Goal: Transaction & Acquisition: Purchase product/service

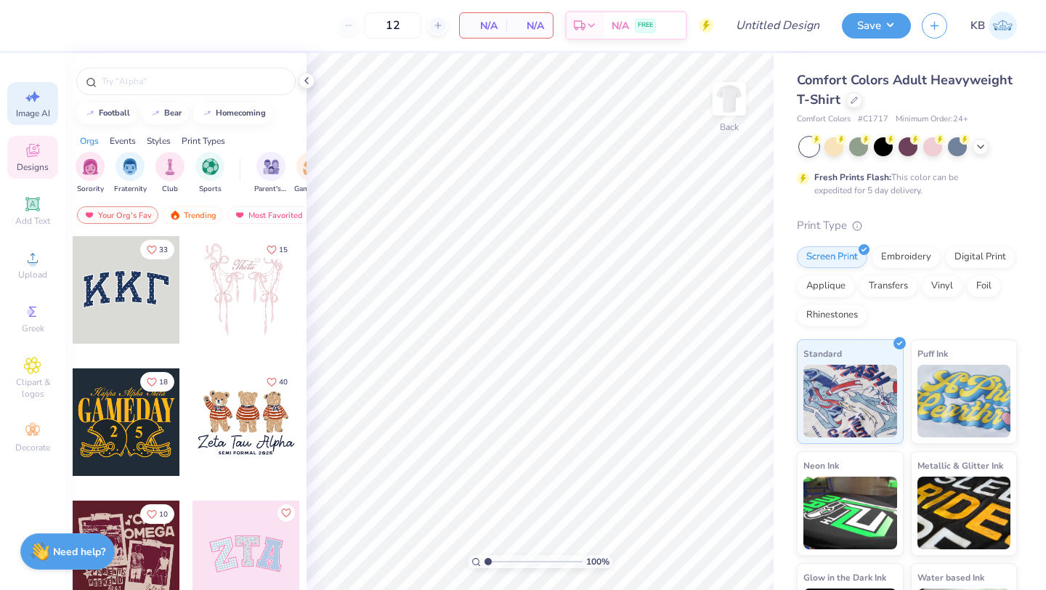
click at [30, 109] on span "Image AI" at bounding box center [33, 114] width 34 height 12
select select "4"
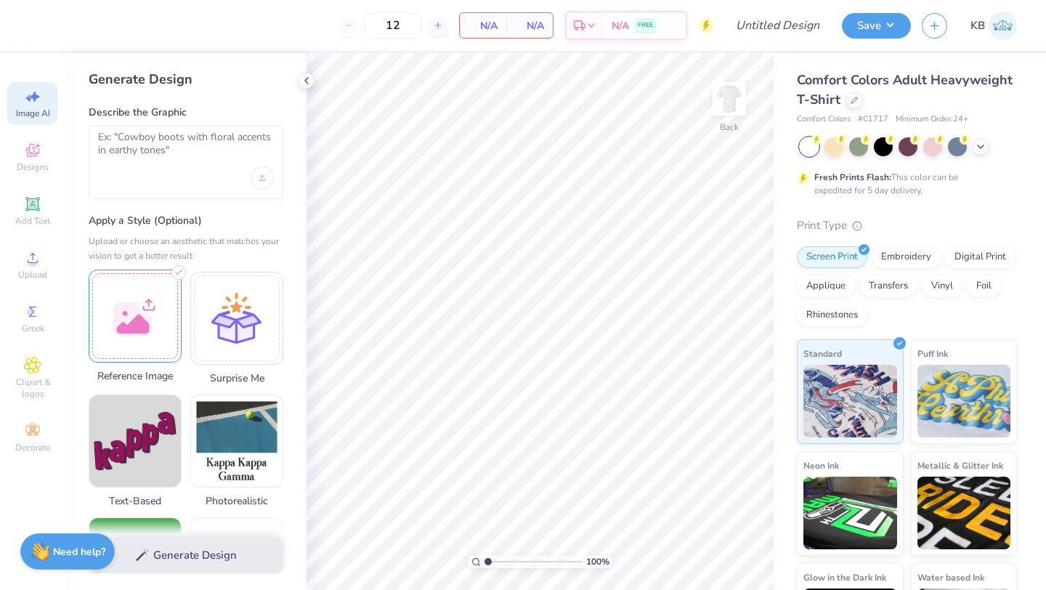
click at [158, 313] on div at bounding box center [135, 316] width 93 height 93
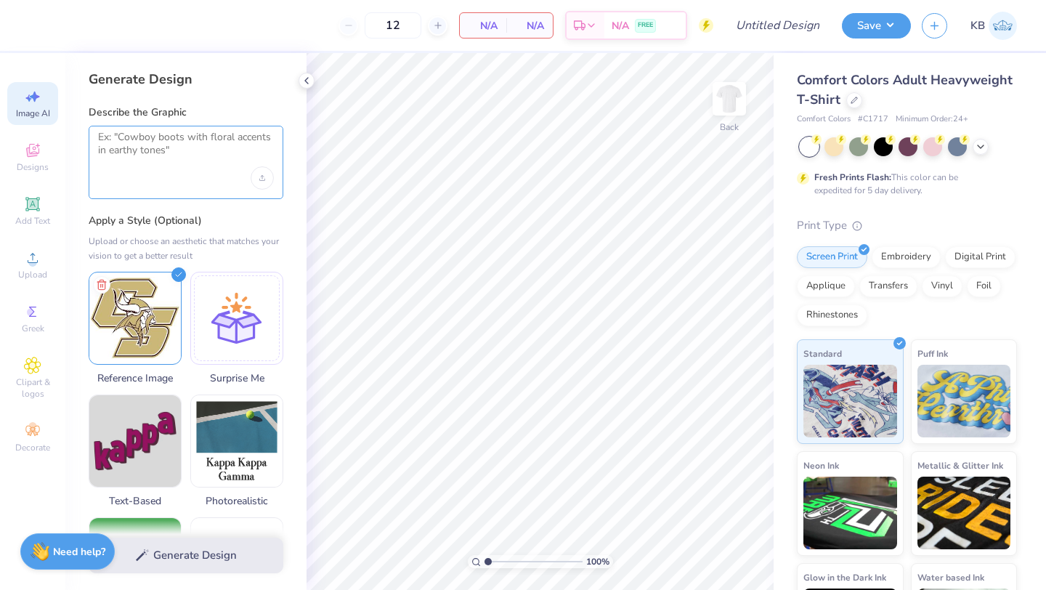
click at [110, 161] on textarea at bounding box center [186, 149] width 176 height 36
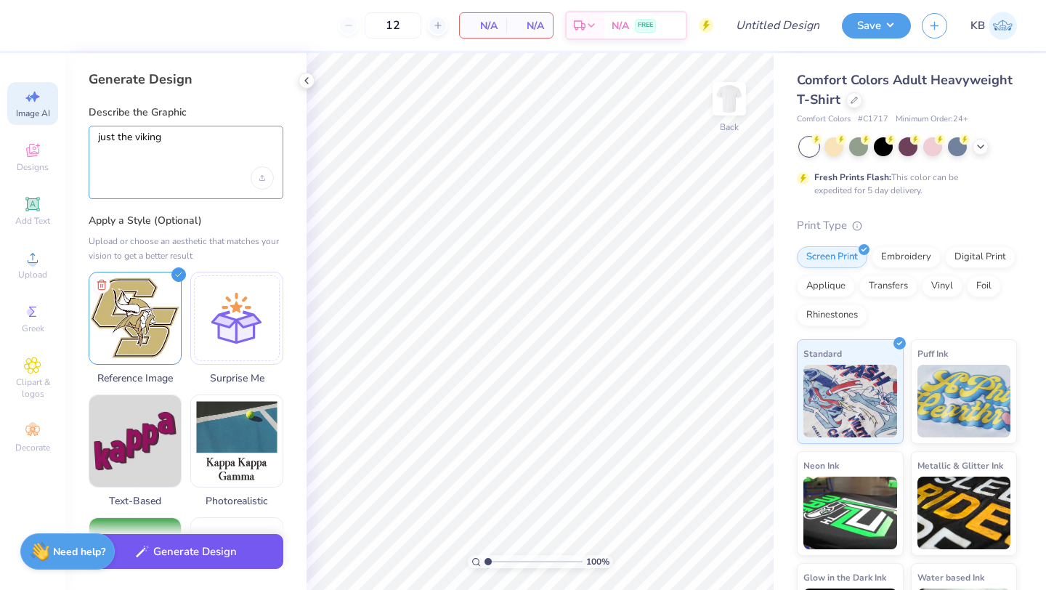
type textarea "just the viking"
click at [232, 568] on button "Generate Design" at bounding box center [186, 552] width 195 height 36
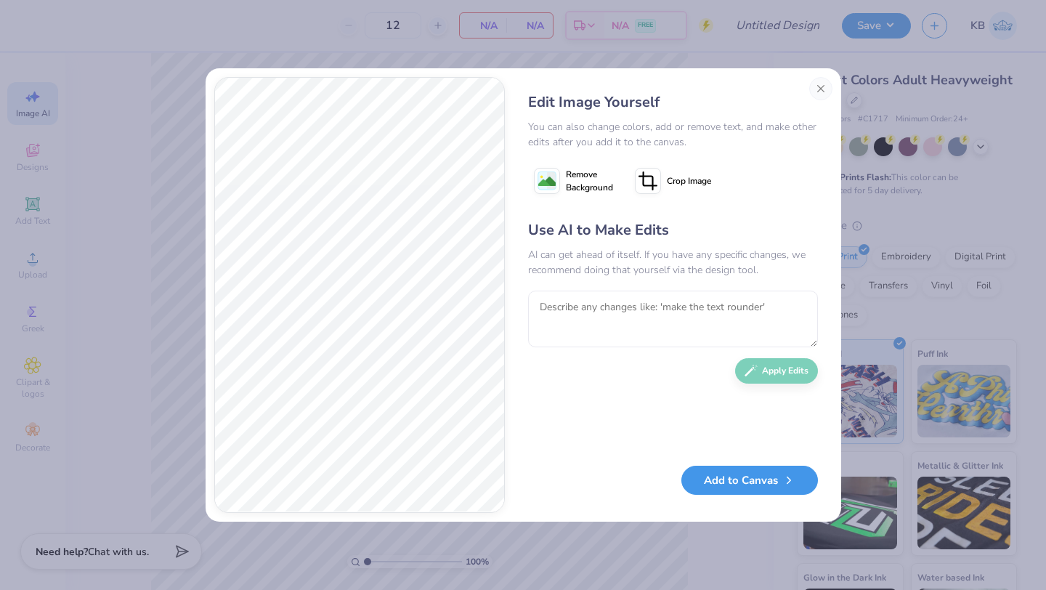
click at [729, 483] on button "Add to Canvas" at bounding box center [749, 481] width 137 height 30
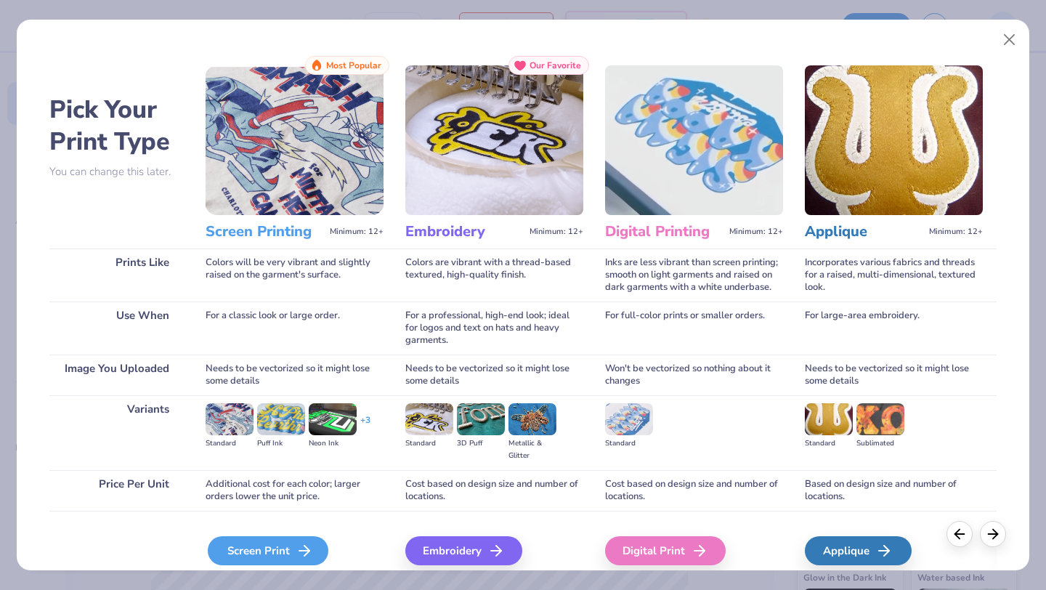
click at [251, 546] on div "Screen Print" at bounding box center [268, 550] width 121 height 29
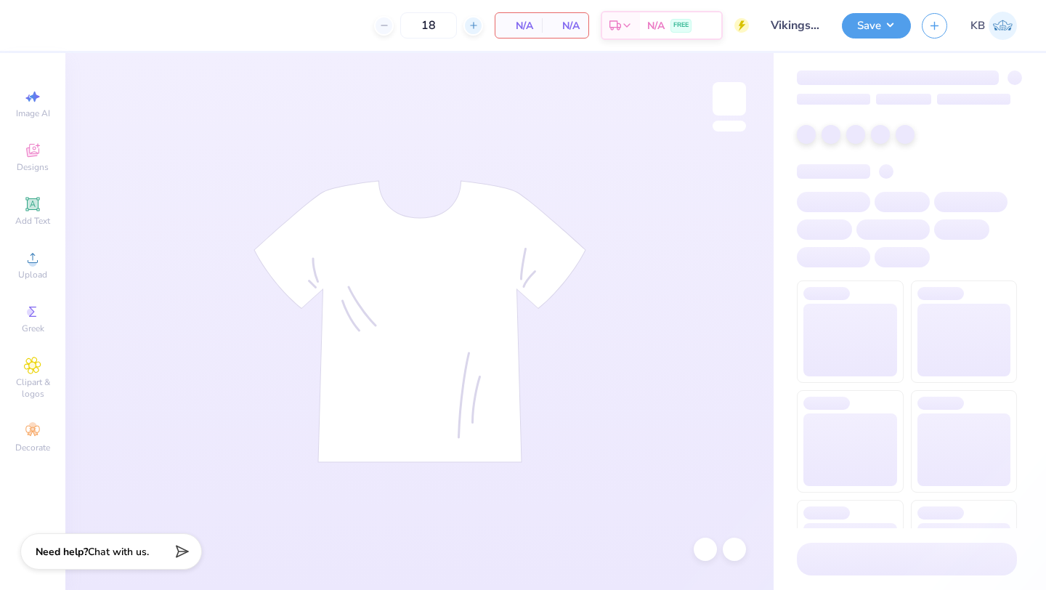
click at [474, 24] on icon at bounding box center [474, 25] width 10 height 10
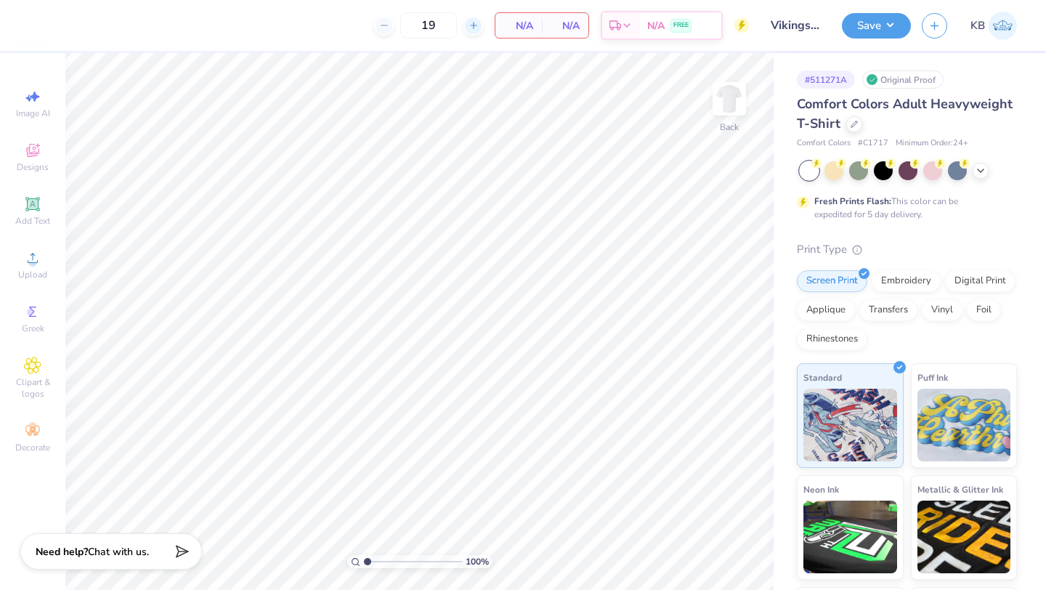
type input "19"
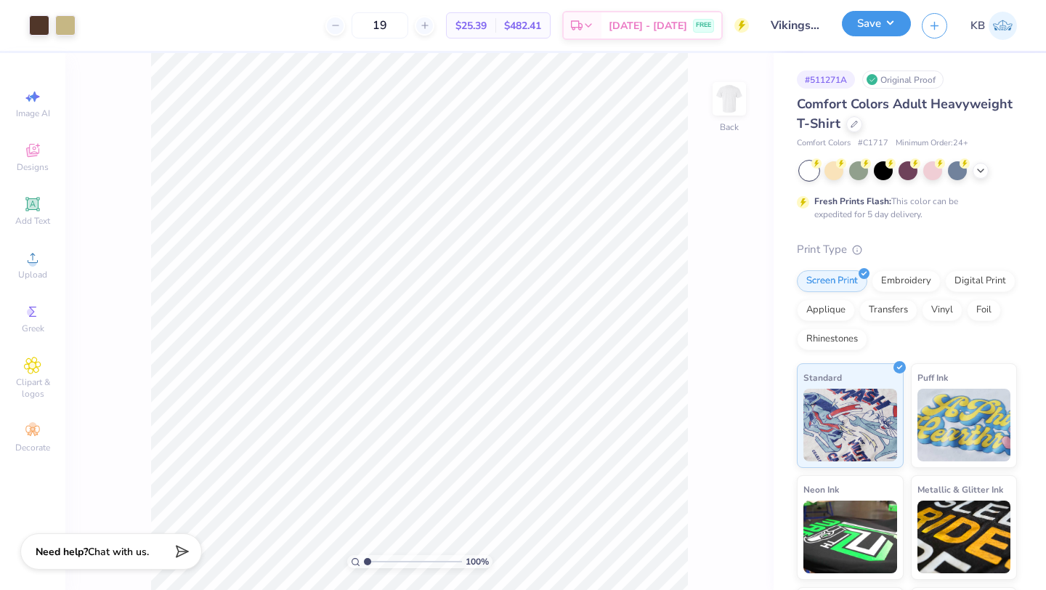
click at [871, 28] on button "Save" at bounding box center [876, 23] width 69 height 25
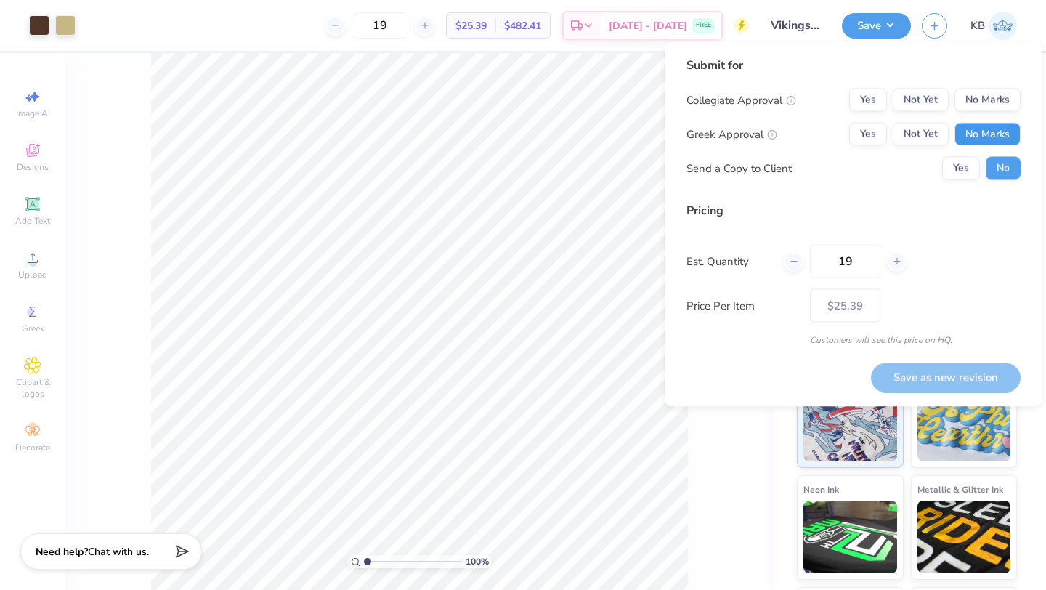
click at [997, 137] on button "No Marks" at bounding box center [988, 134] width 66 height 23
click at [991, 98] on button "No Marks" at bounding box center [988, 100] width 66 height 23
click at [713, 465] on div "100 % Back" at bounding box center [419, 321] width 708 height 537
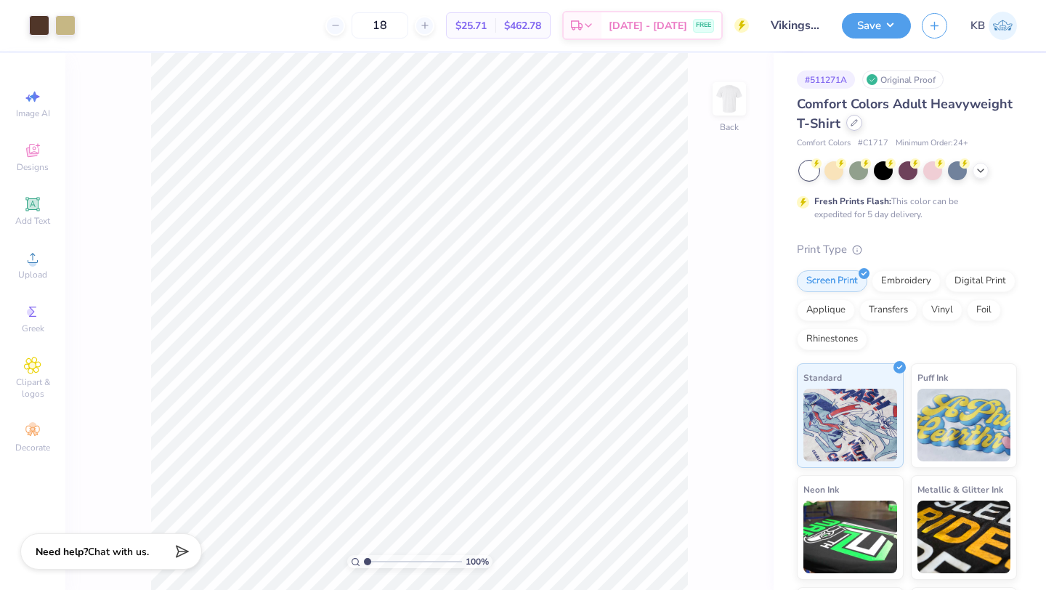
click at [851, 126] on icon at bounding box center [854, 122] width 7 height 7
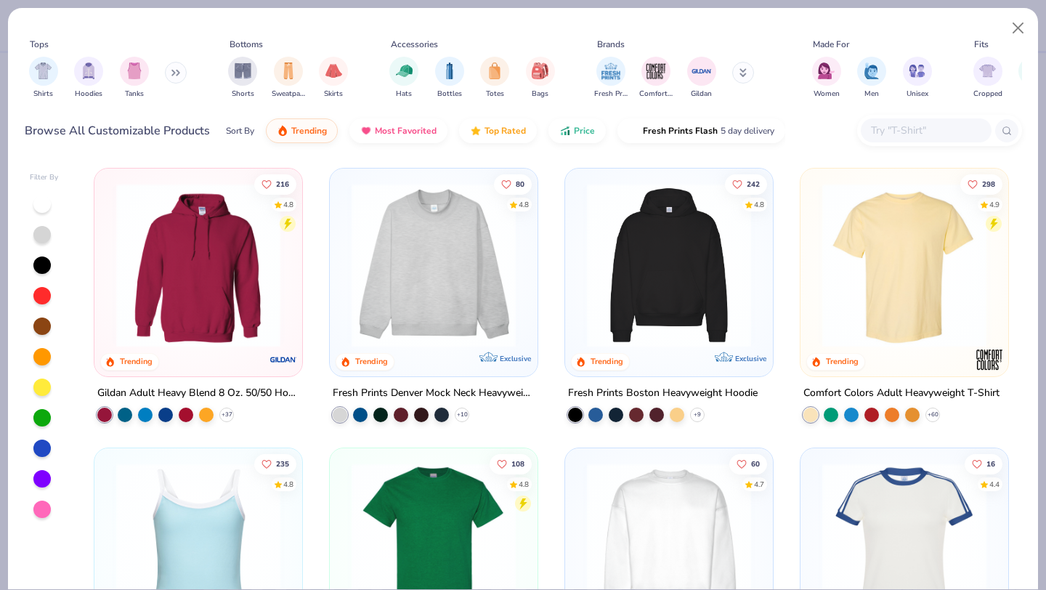
click at [167, 73] on button at bounding box center [176, 73] width 22 height 22
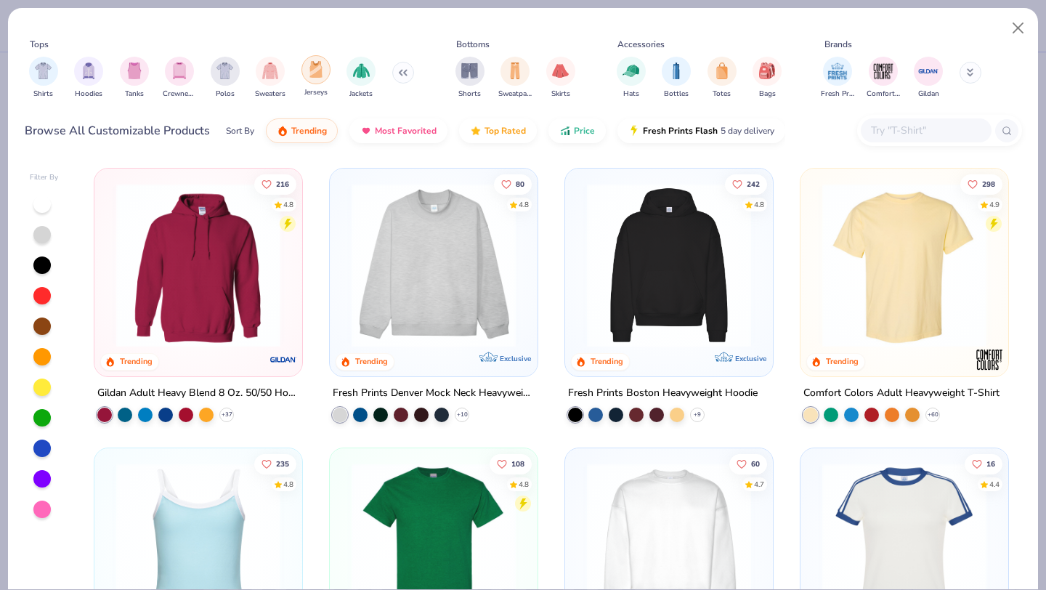
click at [312, 76] on img "filter for Jerseys" at bounding box center [316, 69] width 16 height 17
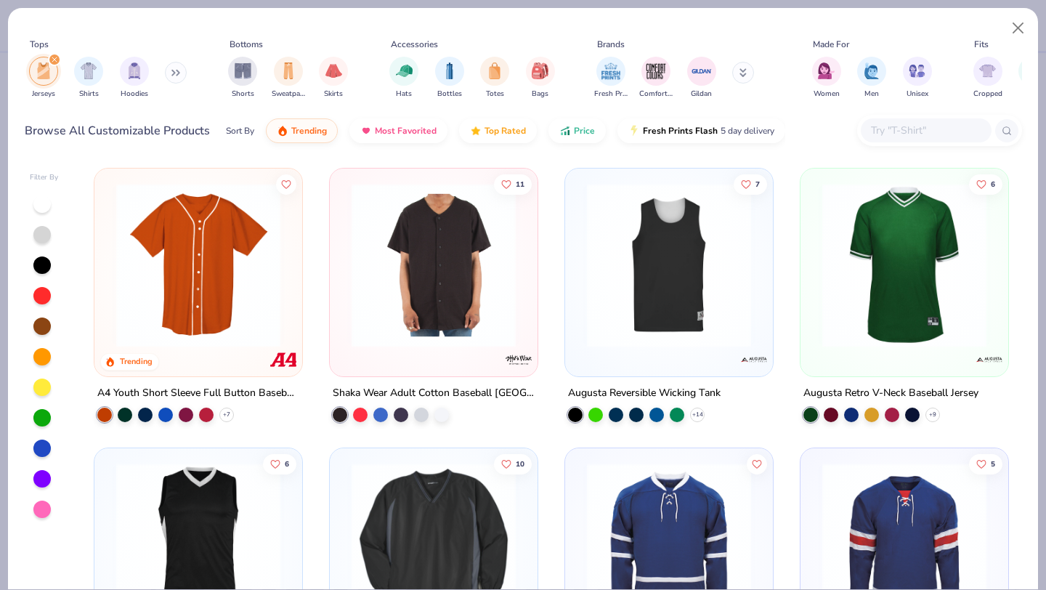
click at [170, 72] on button at bounding box center [176, 73] width 22 height 22
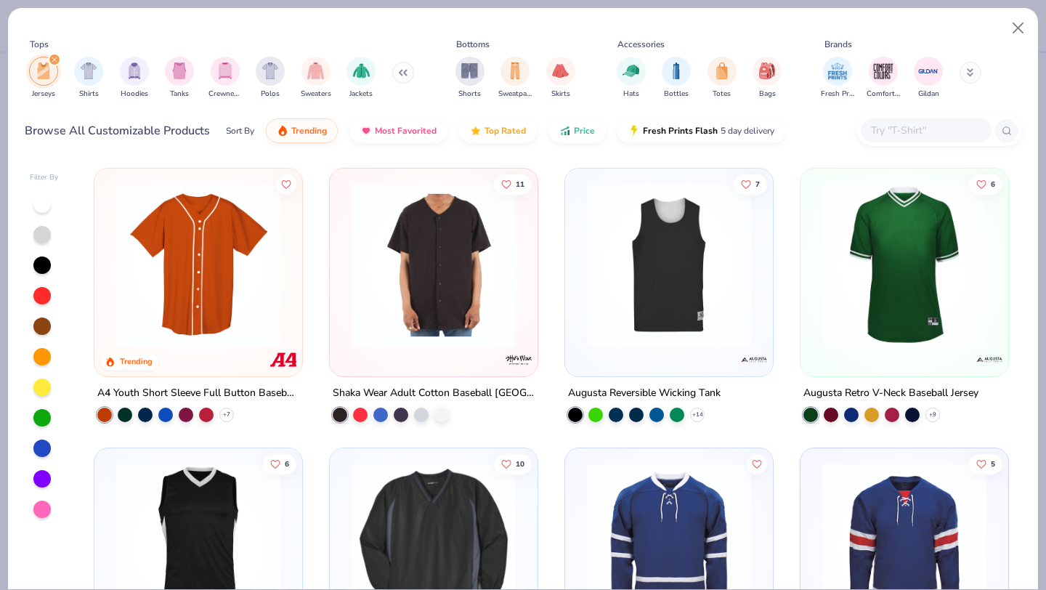
click at [53, 57] on icon "filter for Jerseys" at bounding box center [55, 60] width 6 height 6
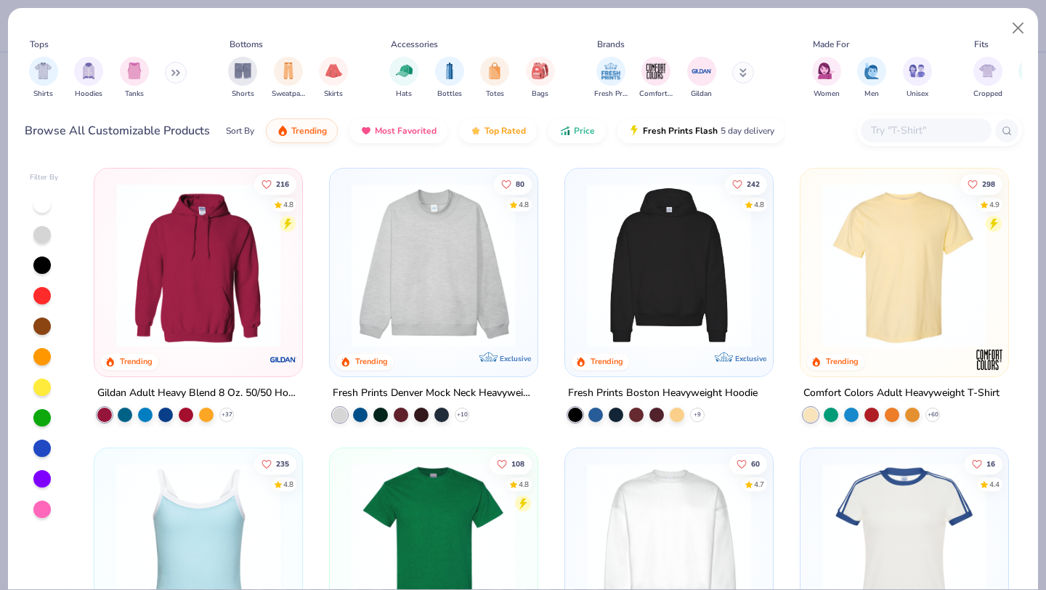
click at [173, 71] on button at bounding box center [176, 73] width 22 height 22
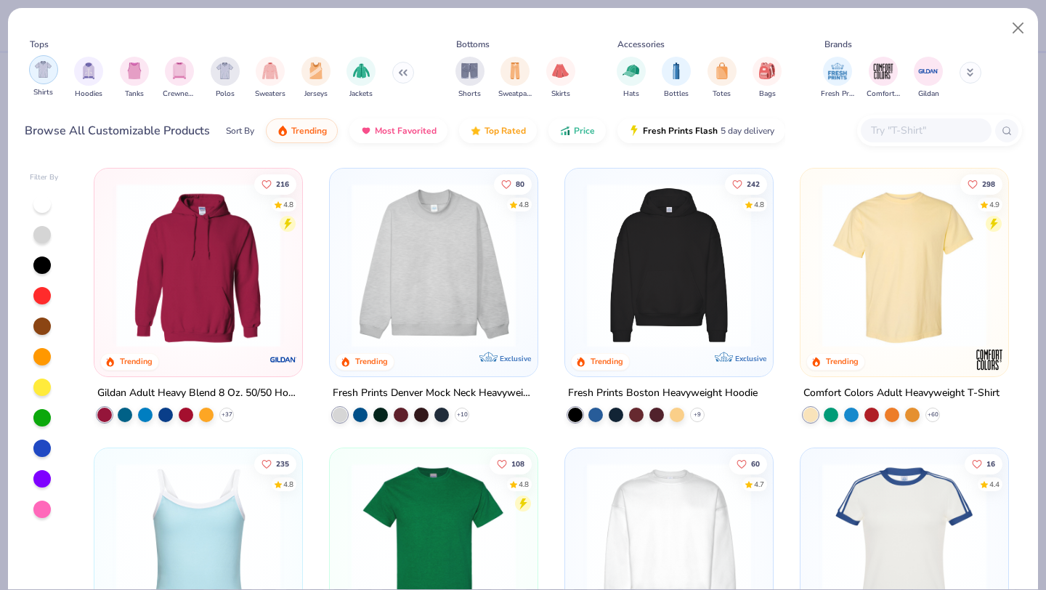
click at [40, 68] on img "filter for Shirts" at bounding box center [43, 69] width 17 height 17
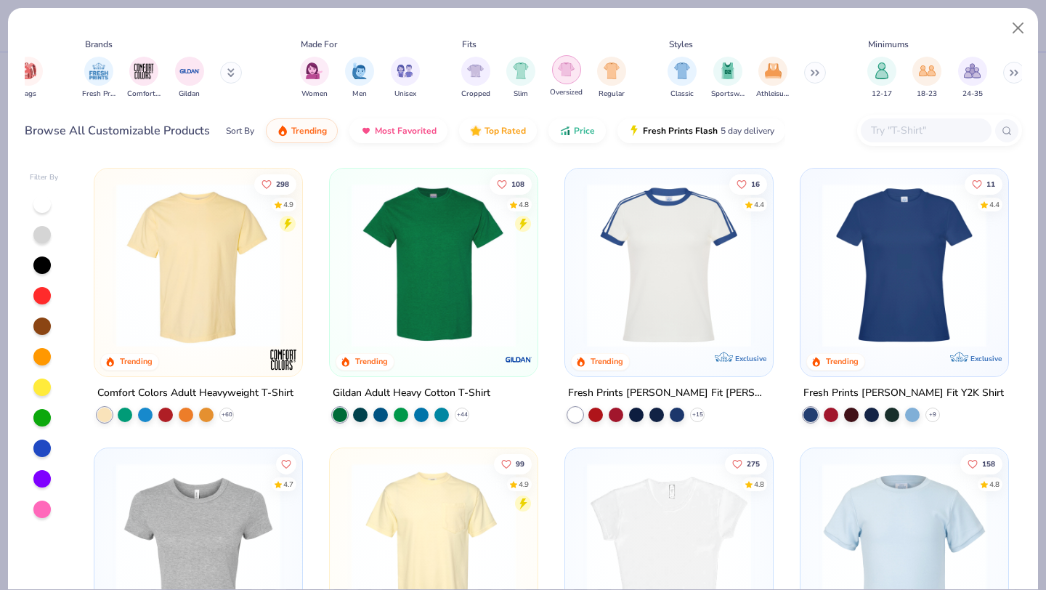
scroll to position [0, 514]
click at [813, 73] on icon at bounding box center [813, 72] width 9 height 7
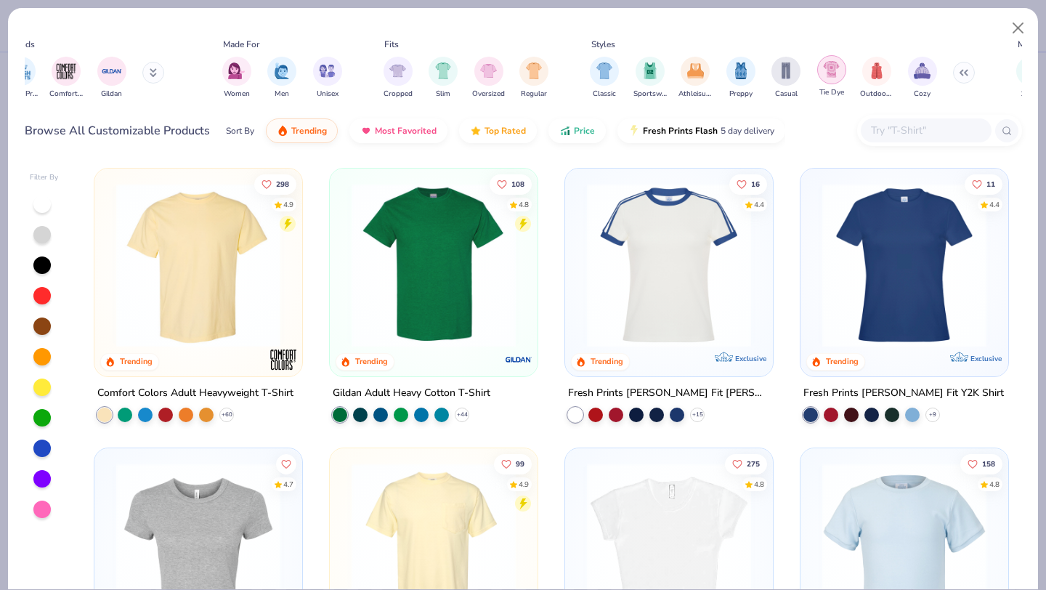
scroll to position [0, 604]
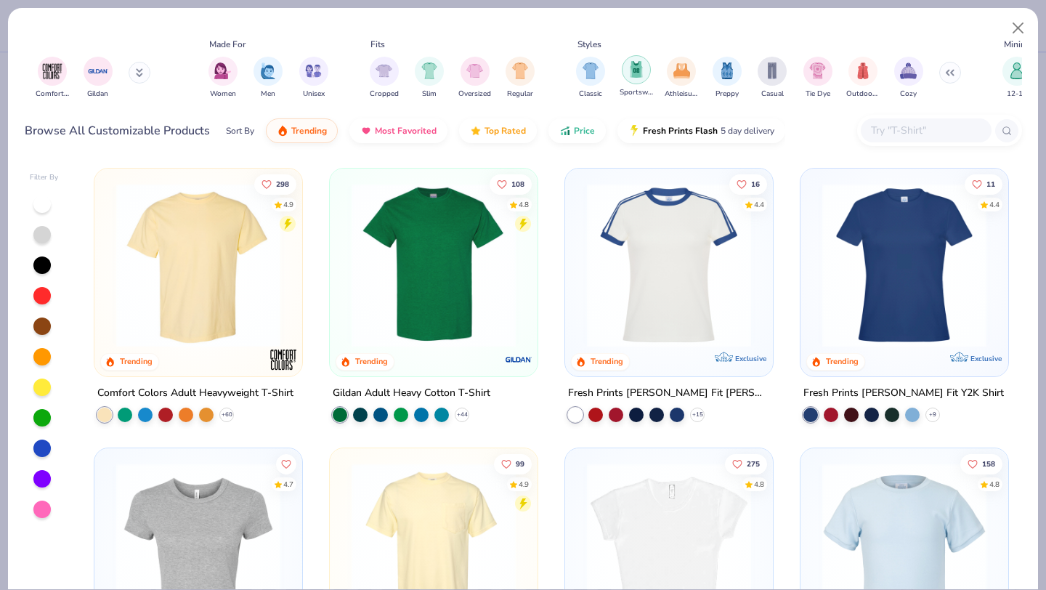
click at [629, 71] on img "filter for Sportswear" at bounding box center [636, 69] width 16 height 17
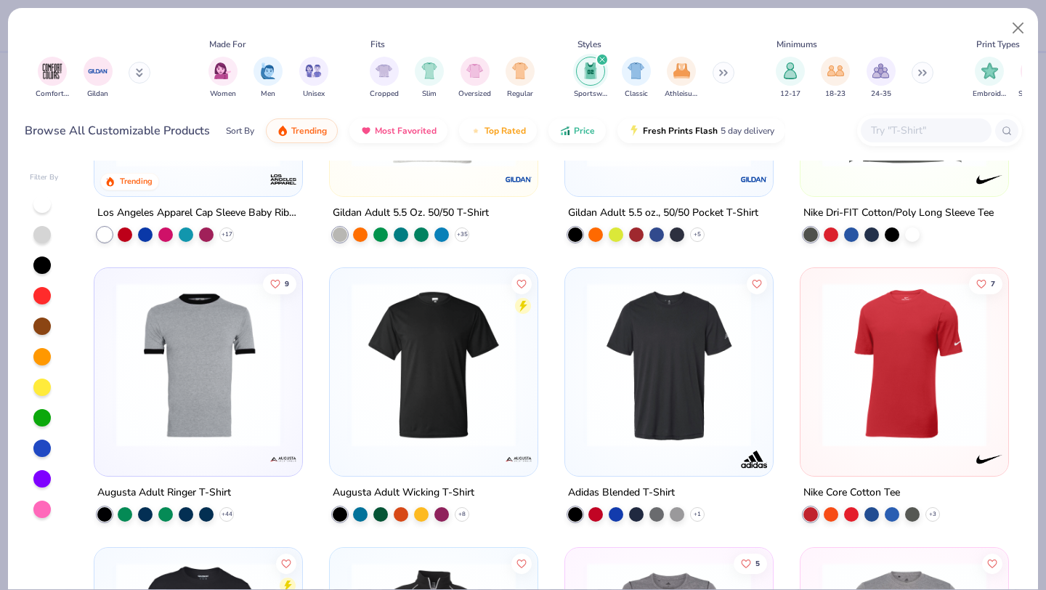
scroll to position [182, 0]
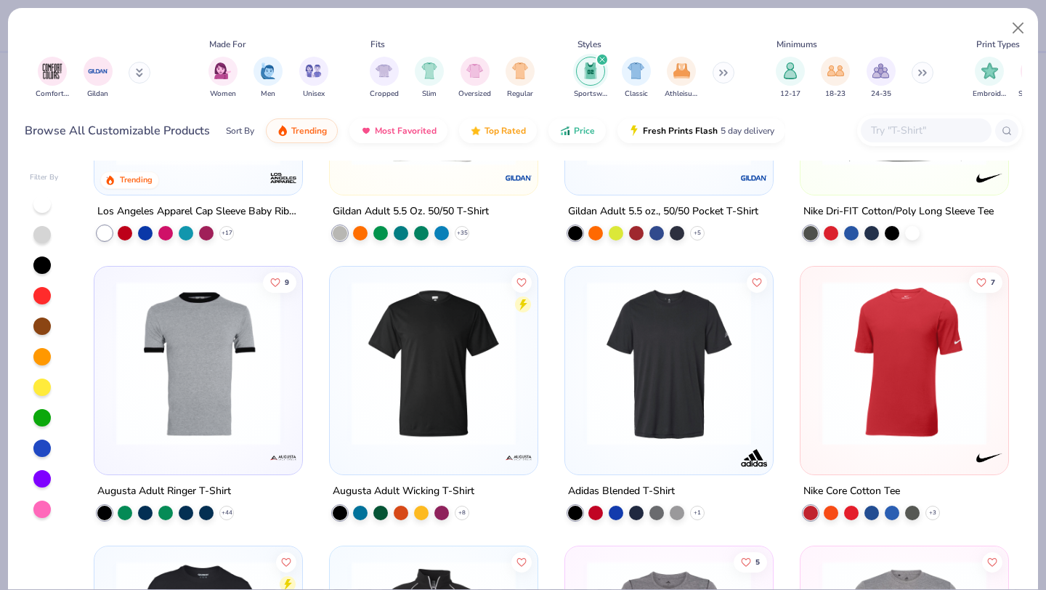
click at [469, 390] on img at bounding box center [433, 363] width 179 height 164
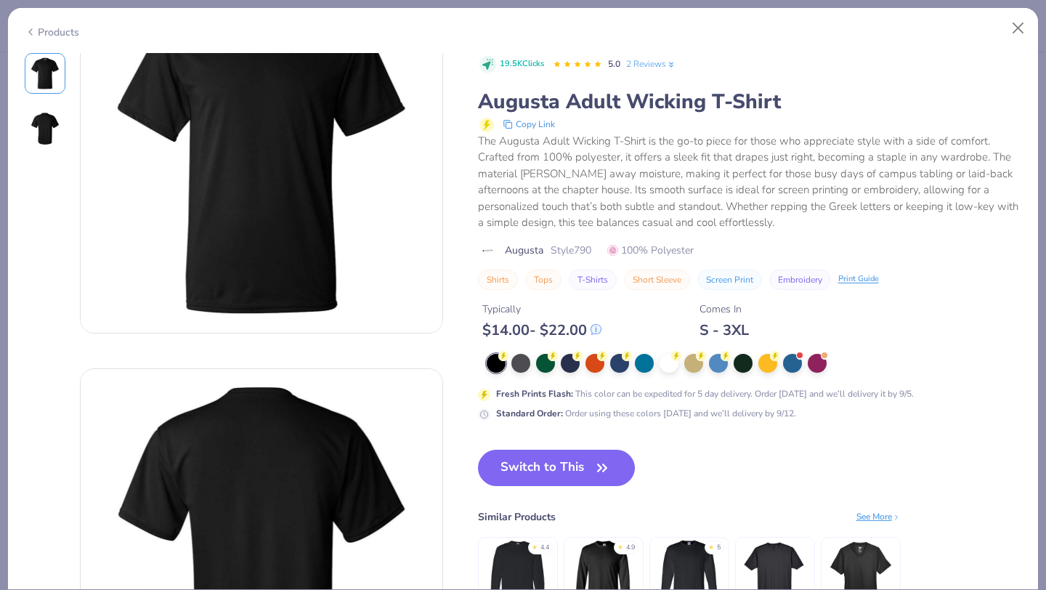
scroll to position [76, 0]
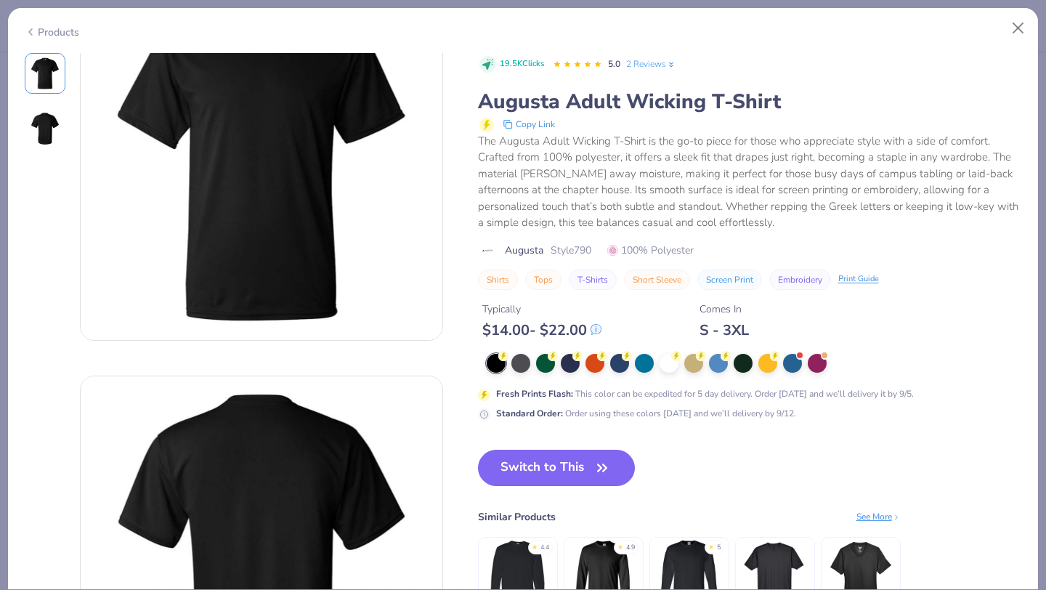
click at [657, 63] on link "2 Reviews" at bounding box center [651, 63] width 50 height 13
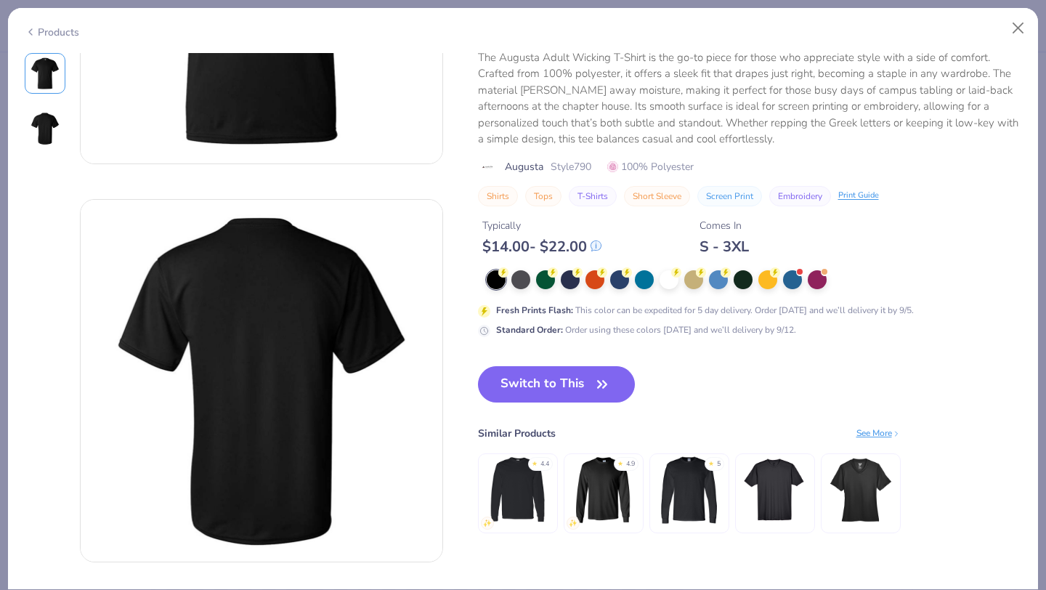
scroll to position [0, 0]
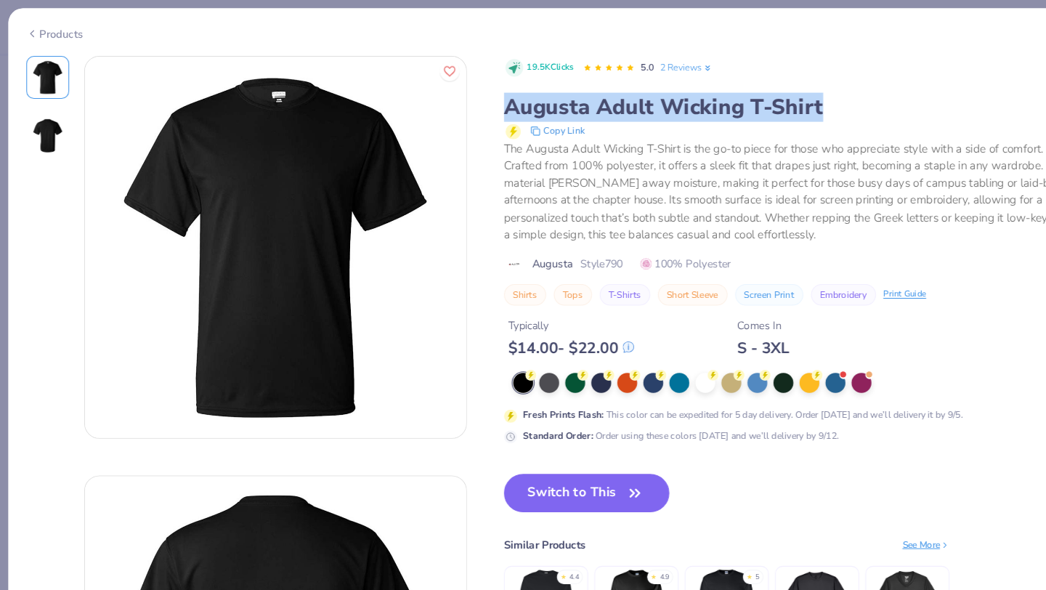
drag, startPoint x: 479, startPoint y: 104, endPoint x: 776, endPoint y: 105, distance: 296.4
click at [776, 105] on div "Augusta Adult Wicking T-Shirt" at bounding box center [750, 102] width 544 height 28
copy div "Augusta Adult Wicking T-Shirt"
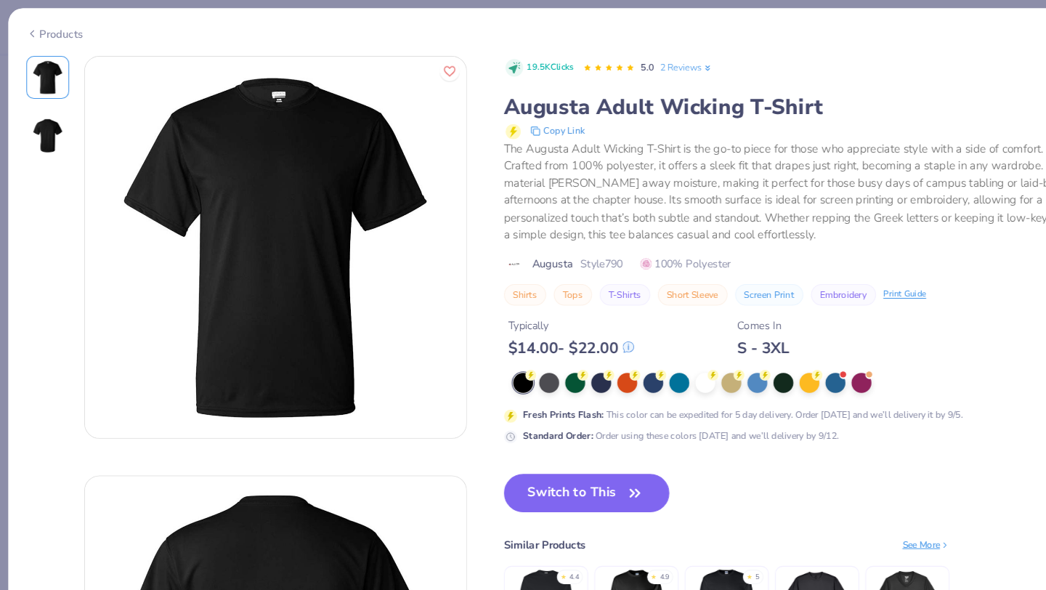
click at [714, 62] on div "19.5K Clicks 5.0 2 Reviews" at bounding box center [750, 64] width 543 height 23
click at [581, 474] on button "Switch to This" at bounding box center [557, 468] width 158 height 36
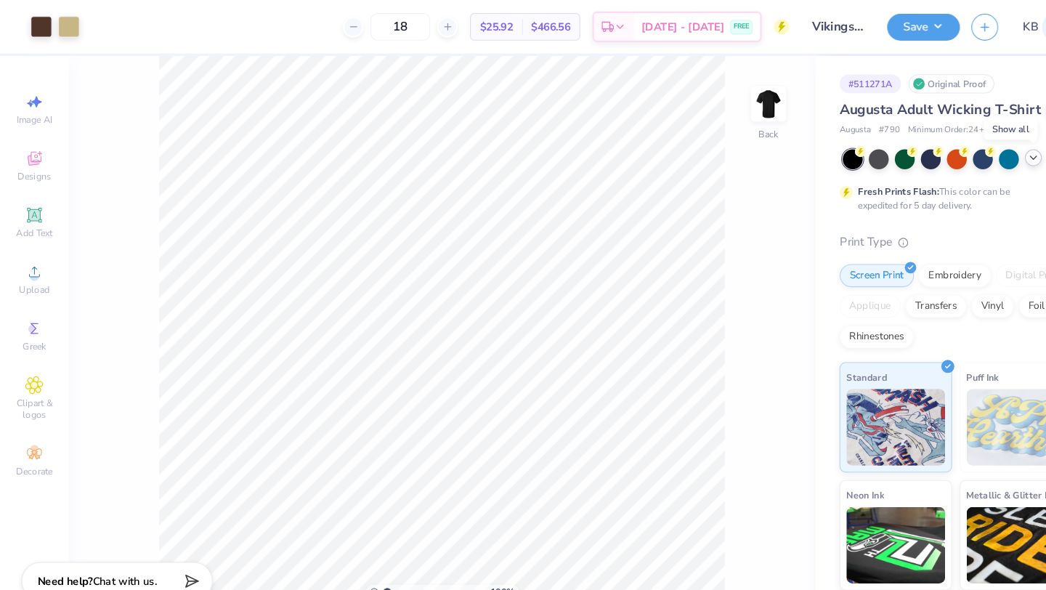
click at [981, 149] on icon at bounding box center [981, 150] width 12 height 12
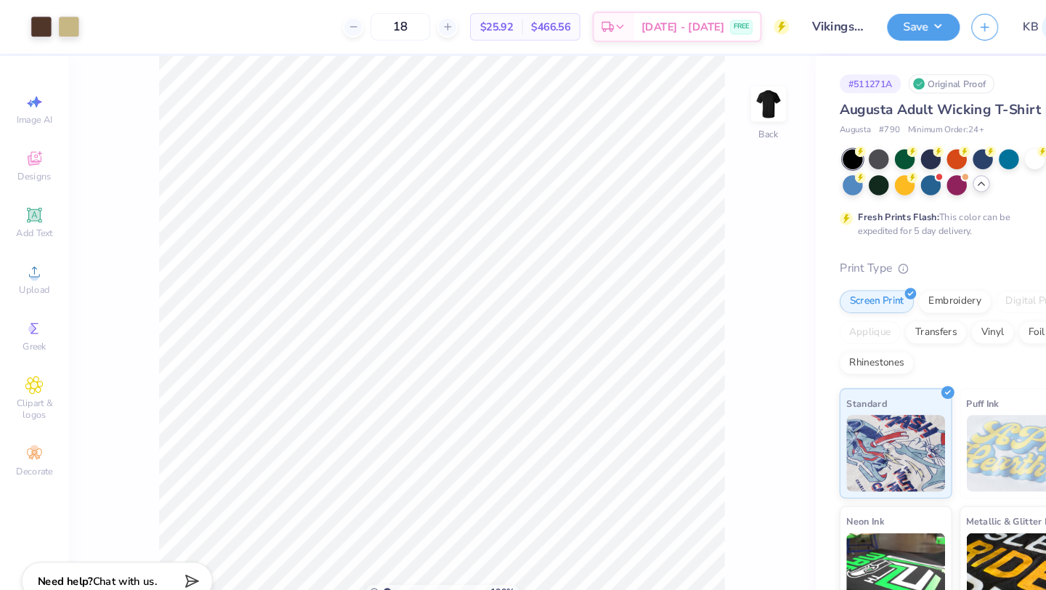
click at [981, 150] on div at bounding box center [982, 151] width 19 height 19
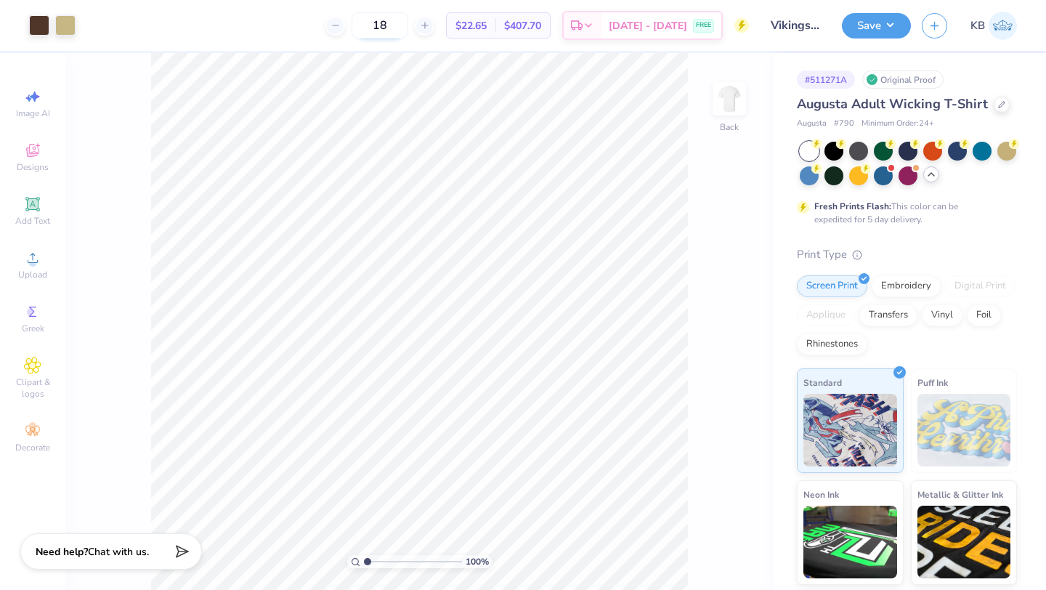
click at [405, 22] on input "18" at bounding box center [380, 25] width 57 height 26
type input "1"
click at [341, 27] on icon at bounding box center [336, 25] width 10 height 10
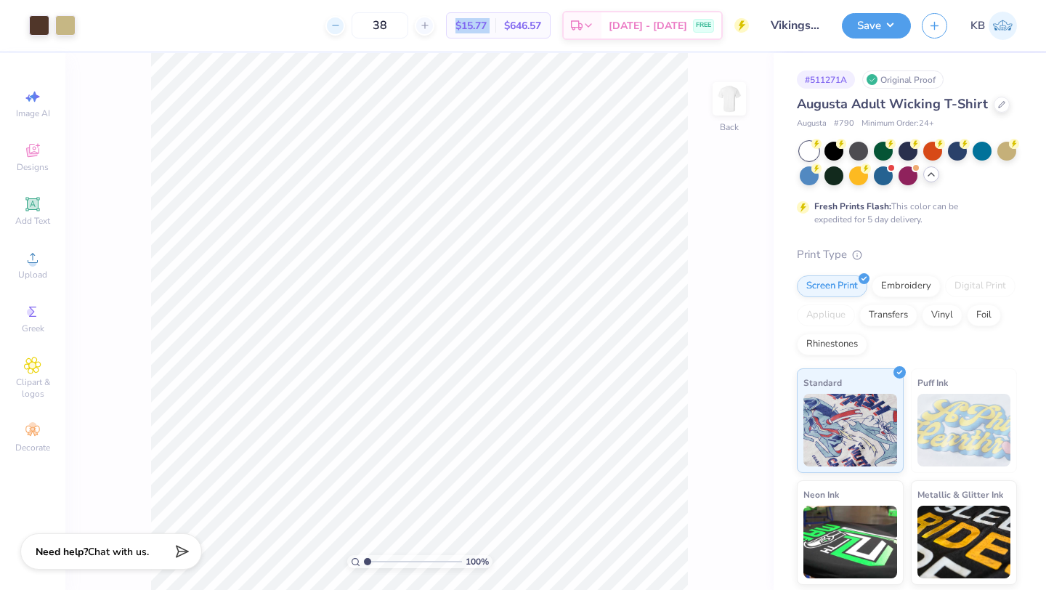
click at [341, 27] on icon at bounding box center [336, 25] width 10 height 10
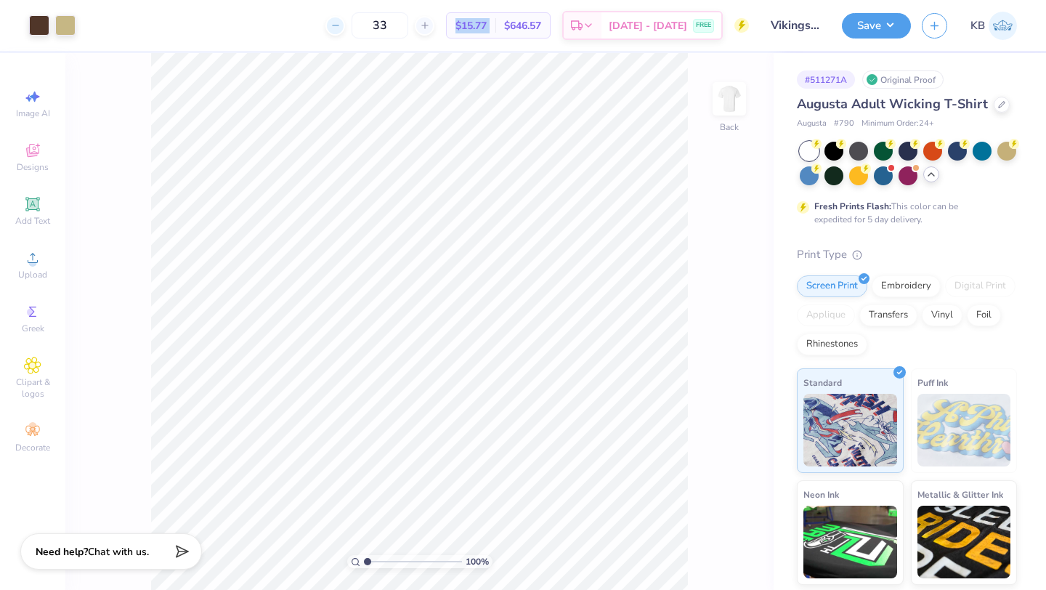
click at [341, 27] on icon at bounding box center [336, 25] width 10 height 10
type input "30"
click at [487, 25] on span "$17.45" at bounding box center [471, 25] width 31 height 15
